Goal: Browse casually: Explore the website without a specific task or goal

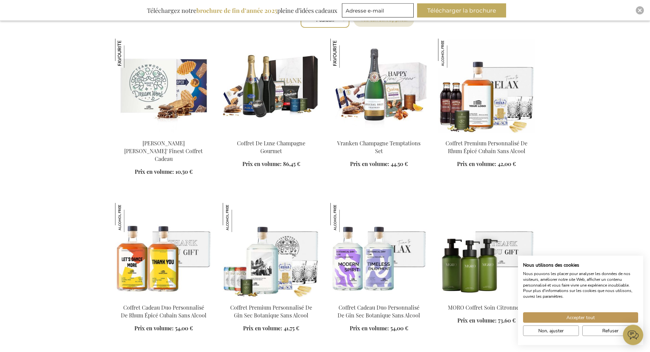
scroll to position [553, 0]
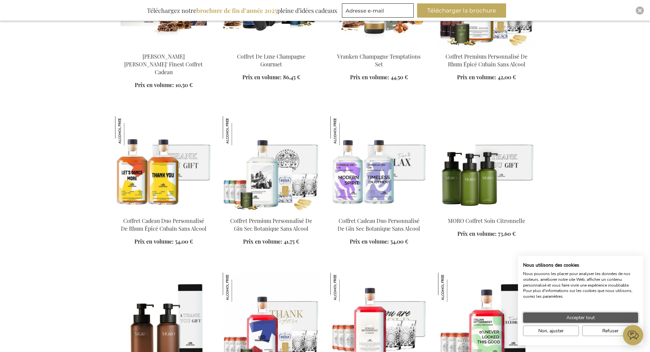
click at [593, 318] on span "Accepter tout" at bounding box center [581, 317] width 28 height 7
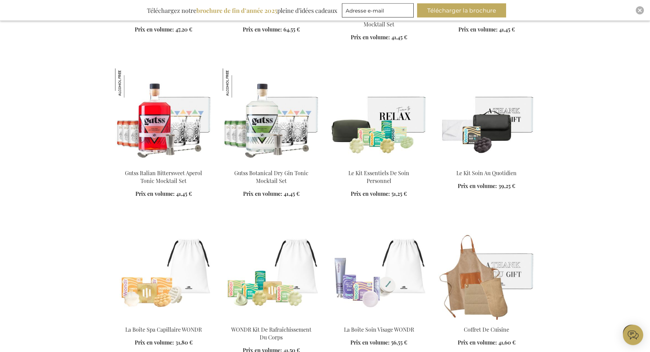
scroll to position [1623, 0]
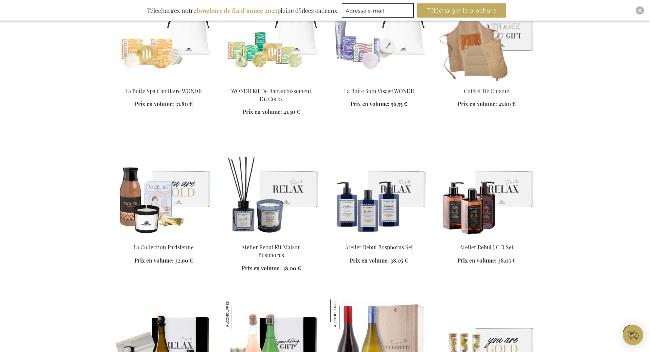
scroll to position [1831, 0]
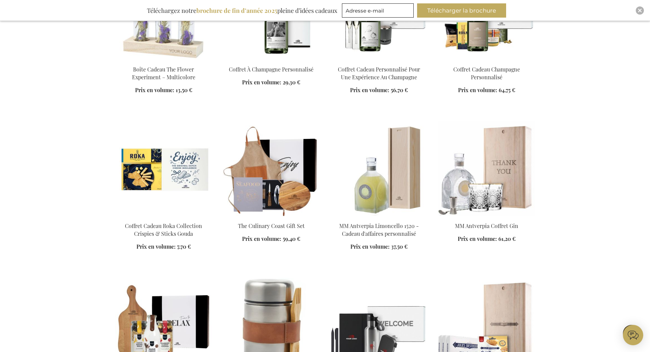
scroll to position [2591, 0]
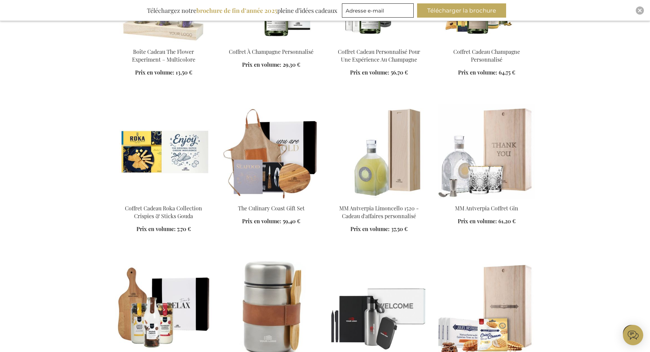
click at [281, 145] on img at bounding box center [271, 151] width 97 height 95
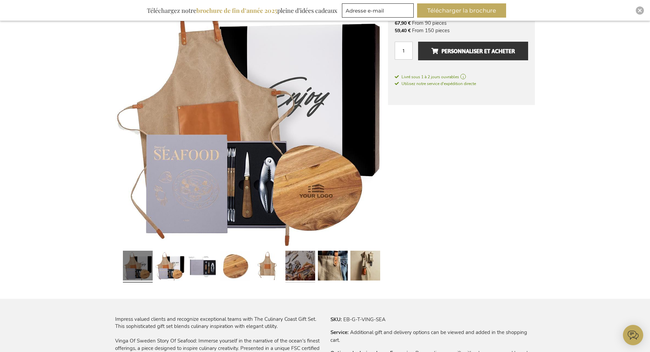
click at [296, 259] on link at bounding box center [300, 266] width 30 height 37
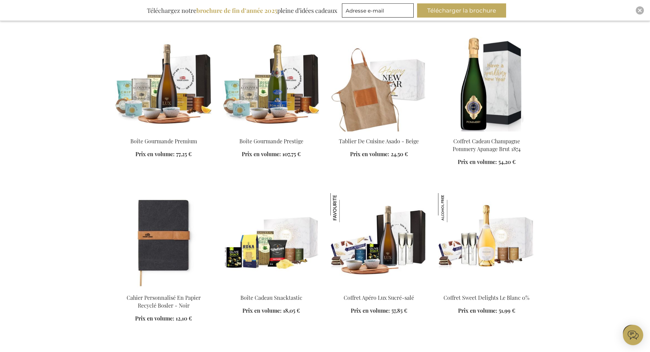
scroll to position [1785, 0]
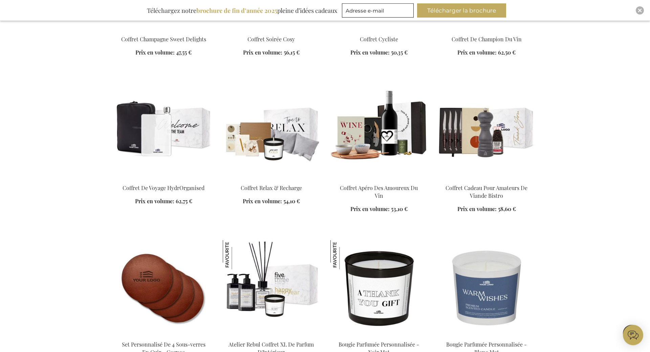
scroll to position [2165, 0]
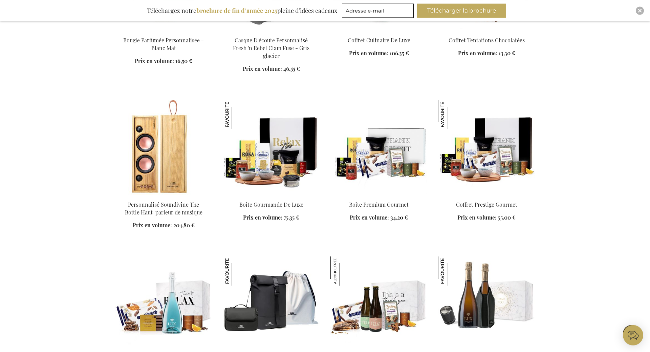
scroll to position [2545, 0]
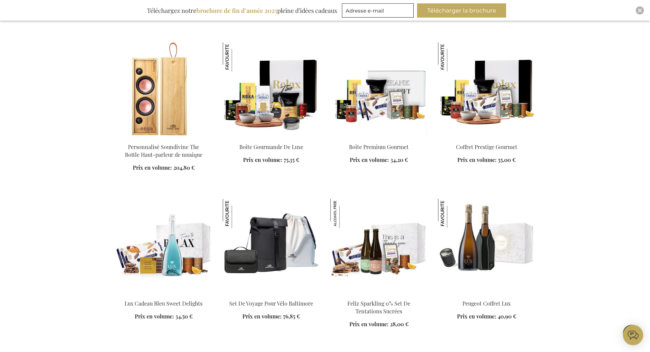
click at [485, 84] on img at bounding box center [486, 89] width 97 height 95
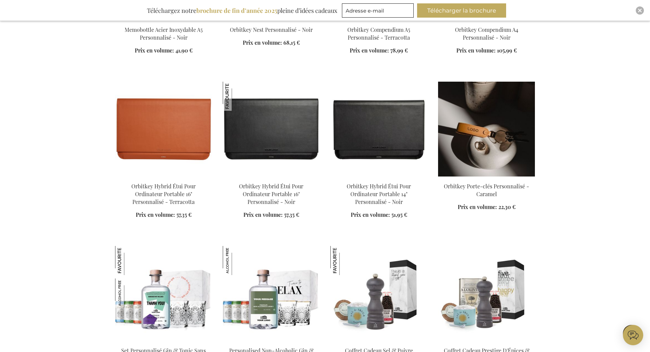
scroll to position [1705, 0]
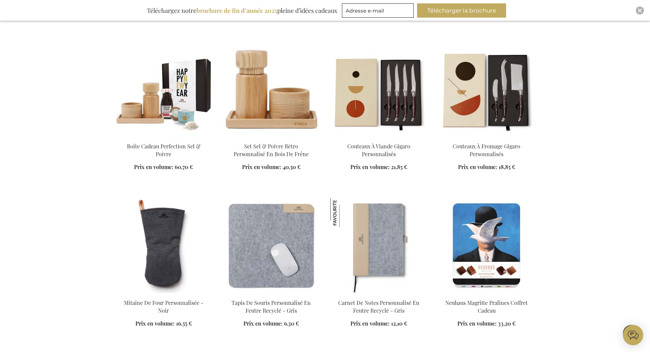
scroll to position [2707, 0]
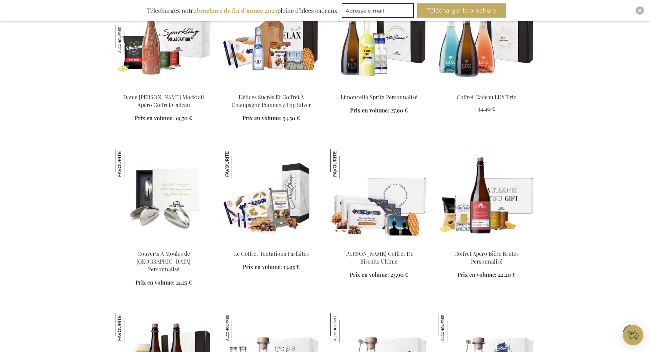
scroll to position [3191, 0]
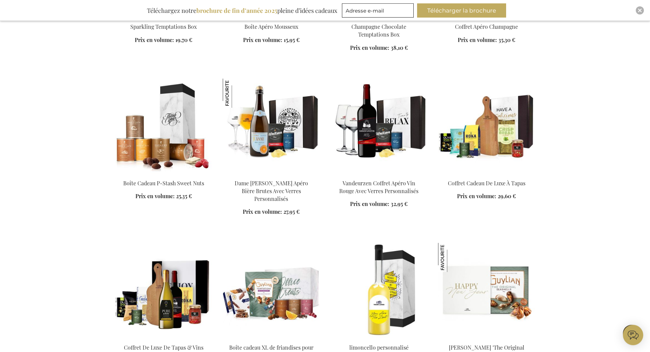
scroll to position [6196, 0]
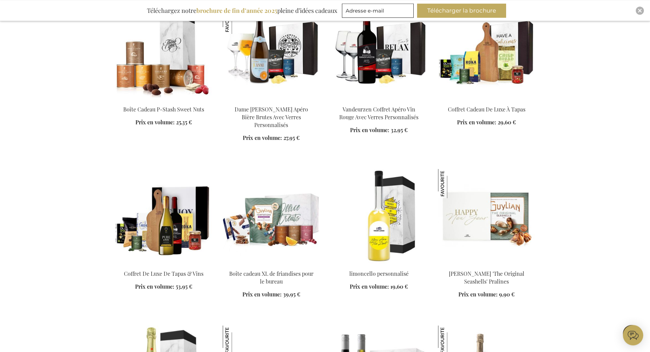
scroll to position [6334, 0]
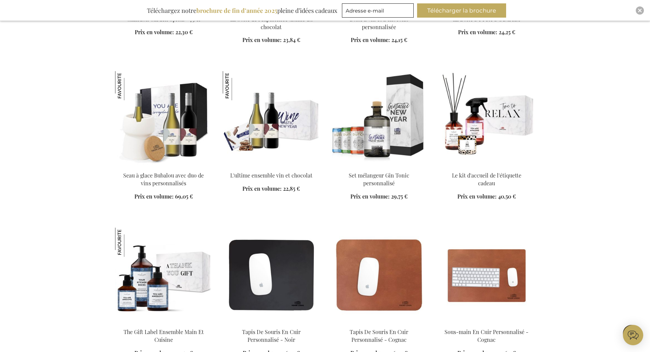
scroll to position [6472, 0]
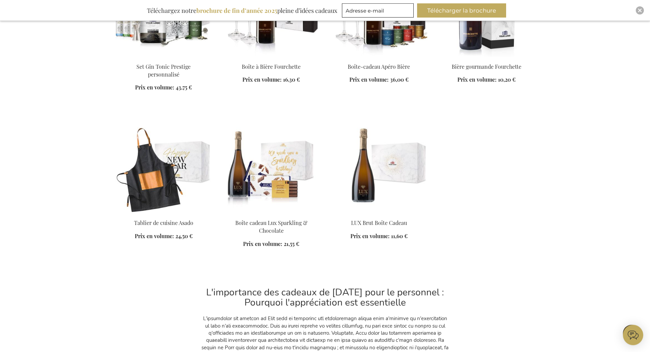
scroll to position [7577, 0]
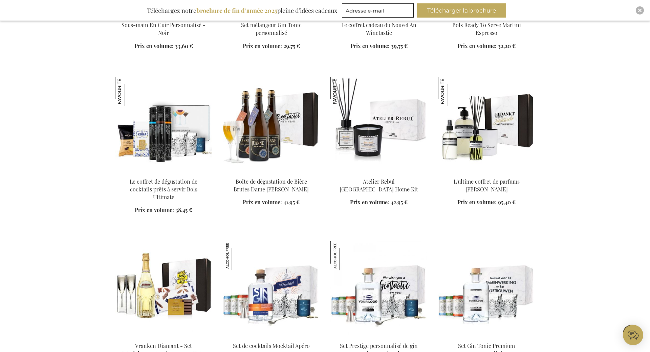
scroll to position [7059, 0]
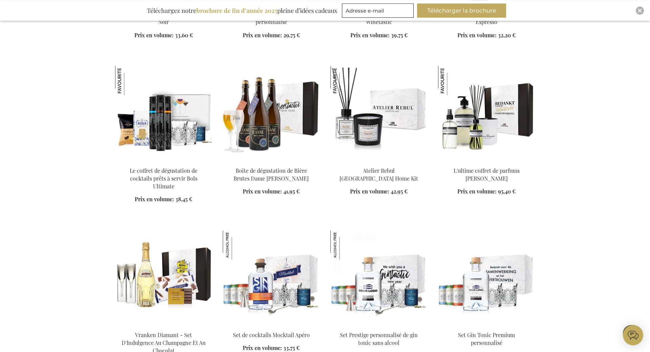
scroll to position [7128, 0]
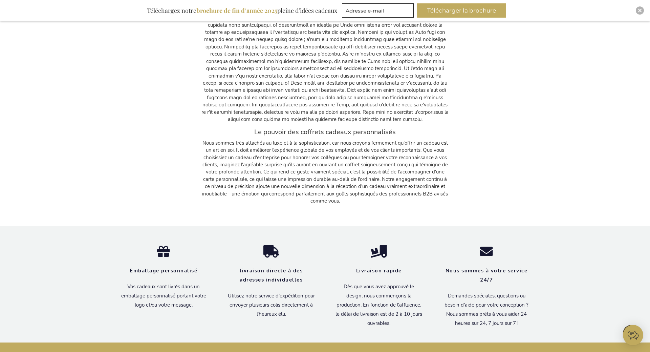
scroll to position [8113, 0]
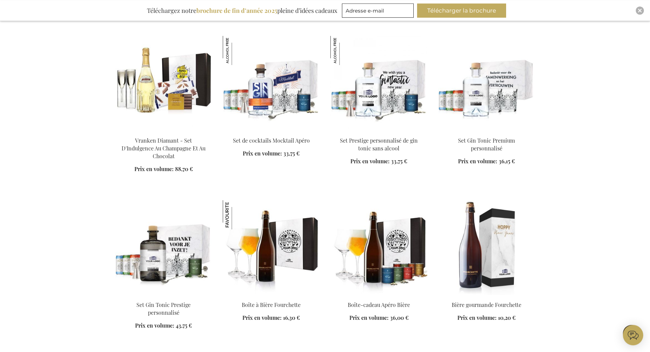
scroll to position [7319, 0]
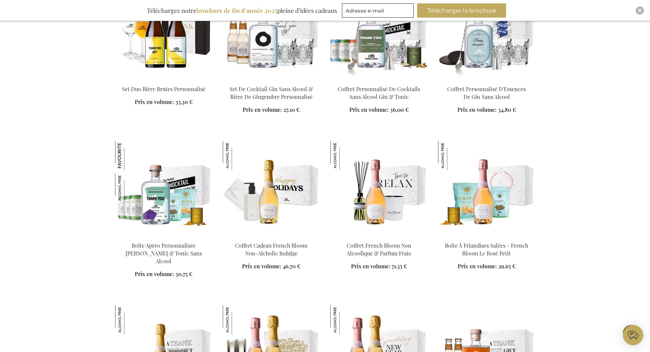
scroll to position [3243, 0]
